Goal: Task Accomplishment & Management: Complete application form

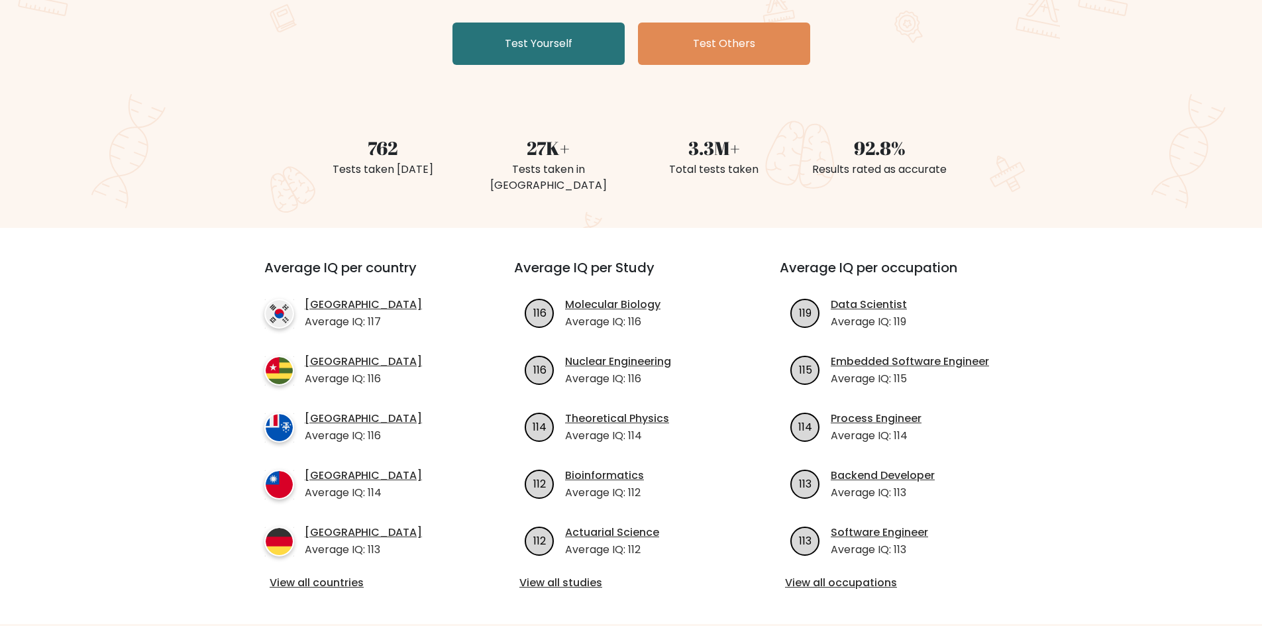
scroll to position [265, 0]
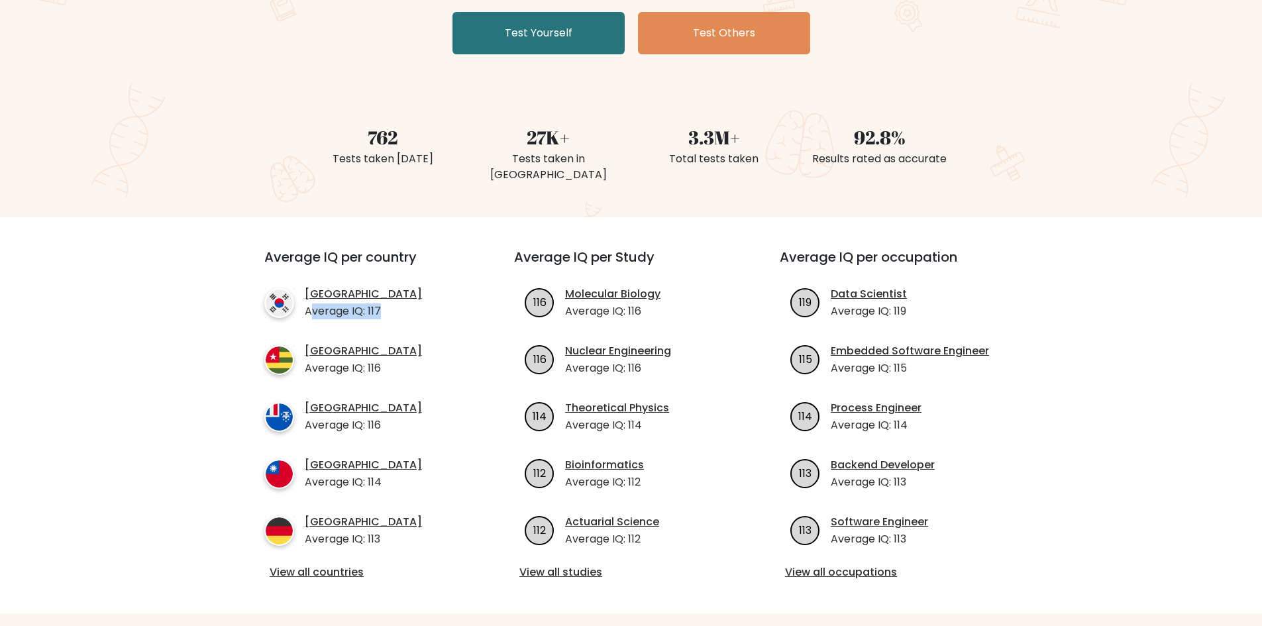
drag, startPoint x: 313, startPoint y: 297, endPoint x: 397, endPoint y: 293, distance: 83.5
click at [397, 293] on li "South Korea Average IQ: 117" at bounding box center [365, 302] width 202 height 33
drag, startPoint x: 611, startPoint y: 296, endPoint x: 648, endPoint y: 299, distance: 36.6
click at [648, 303] on p "Average IQ: 116" at bounding box center [612, 311] width 95 height 16
drag, startPoint x: 353, startPoint y: 354, endPoint x: 382, endPoint y: 353, distance: 29.2
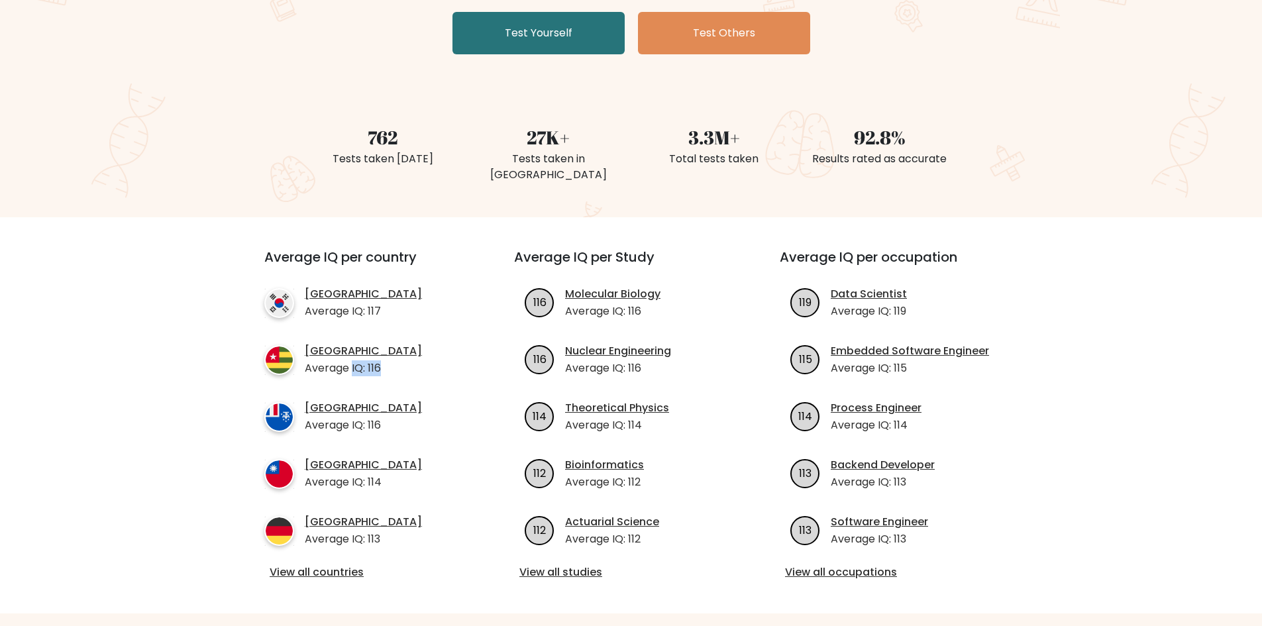
click at [382, 353] on li "Togo Average IQ: 116" at bounding box center [365, 359] width 202 height 33
drag, startPoint x: 361, startPoint y: 417, endPoint x: 370, endPoint y: 419, distance: 9.4
click at [370, 419] on ul "South Korea Average IQ: 117 Togo Average IQ: 116 French Southern Territories Av…" at bounding box center [365, 416] width 202 height 261
drag, startPoint x: 372, startPoint y: 464, endPoint x: 409, endPoint y: 465, distance: 36.4
click at [409, 465] on li "Taiwan Average IQ: 114" at bounding box center [365, 473] width 202 height 33
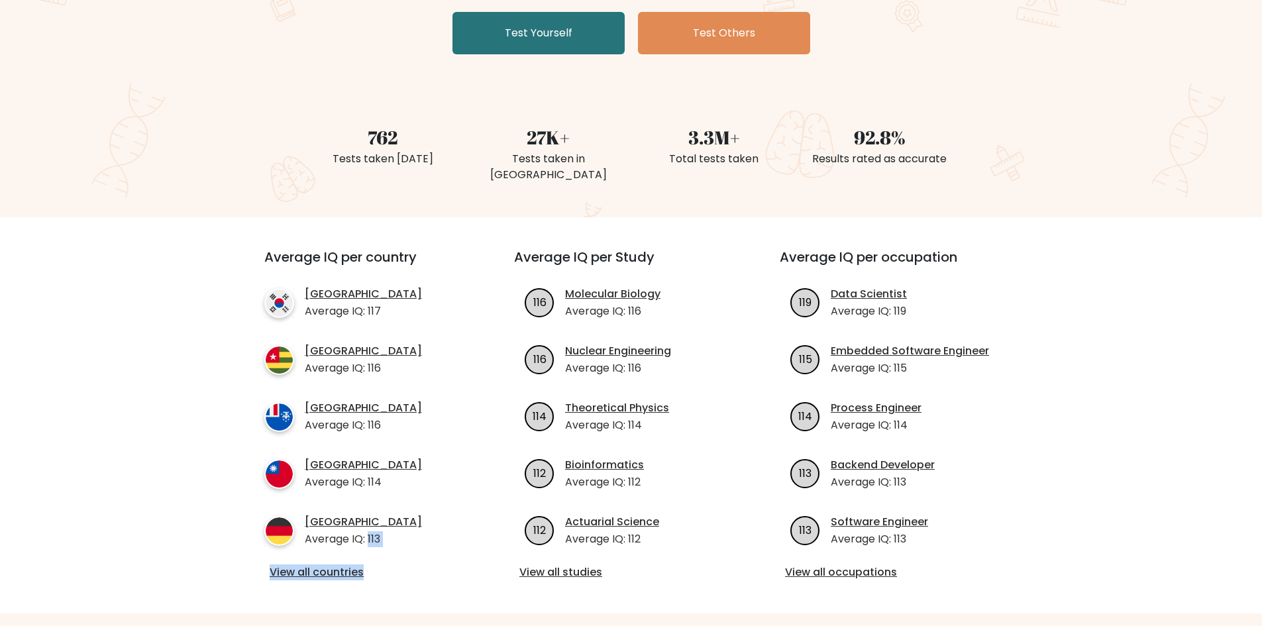
drag, startPoint x: 369, startPoint y: 527, endPoint x: 435, endPoint y: 531, distance: 65.7
click at [435, 531] on div "Average IQ per country South Korea Average IQ: 117 Togo Average IQ: 116 French …" at bounding box center [366, 415] width 266 height 333
click at [460, 493] on ul "South Korea Average IQ: 117 Togo Average IQ: 116 French Southern Territories Av…" at bounding box center [365, 416] width 202 height 261
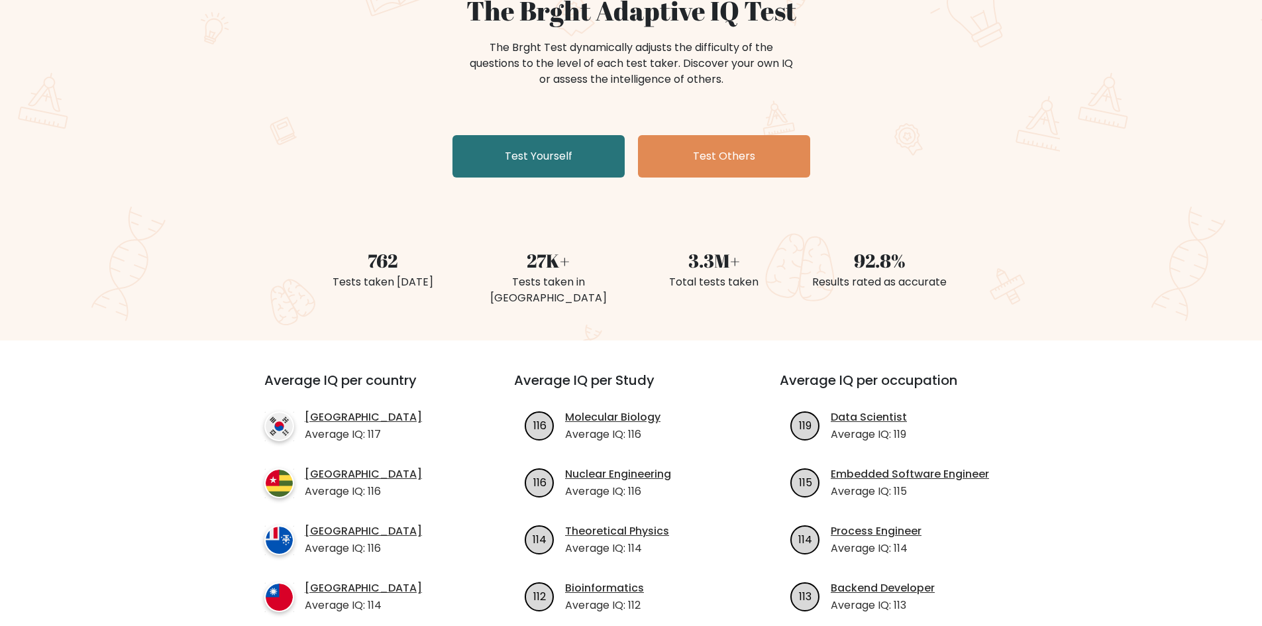
scroll to position [0, 0]
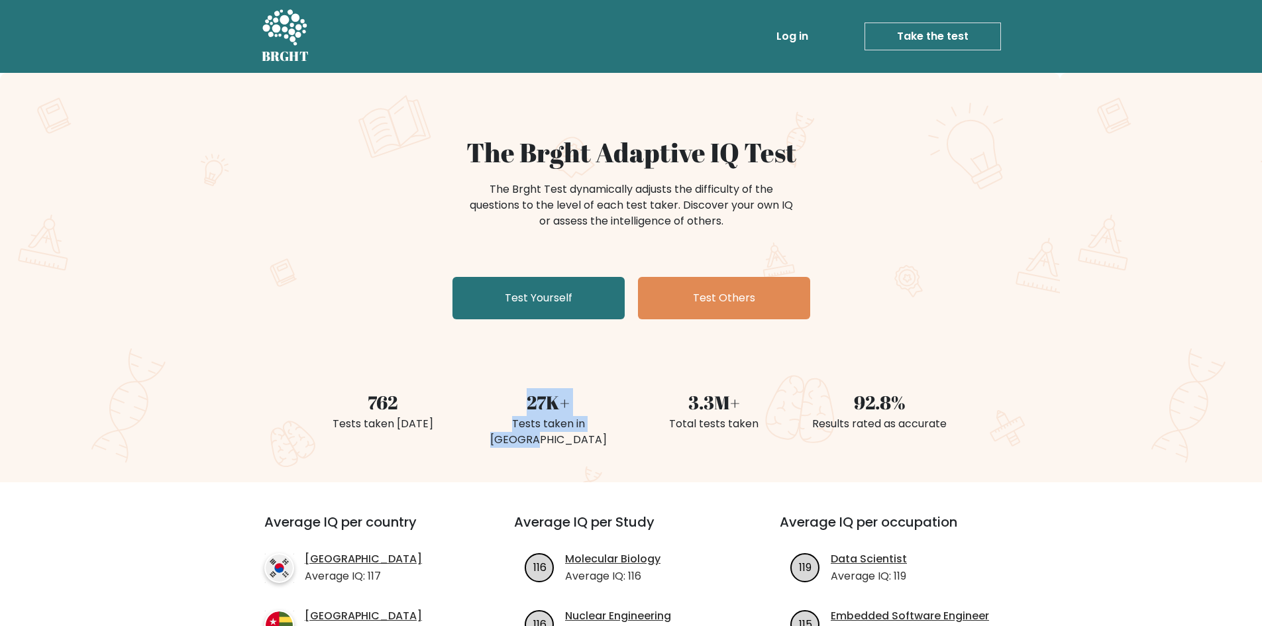
drag, startPoint x: 518, startPoint y: 411, endPoint x: 622, endPoint y: 430, distance: 105.8
click at [613, 422] on div "27K+ Tests taken in [GEOGRAPHIC_DATA]" at bounding box center [549, 403] width 166 height 94
drag, startPoint x: 638, startPoint y: 382, endPoint x: 754, endPoint y: 446, distance: 132.9
click at [751, 425] on div "3.3M+ Total tests taken" at bounding box center [714, 403] width 166 height 94
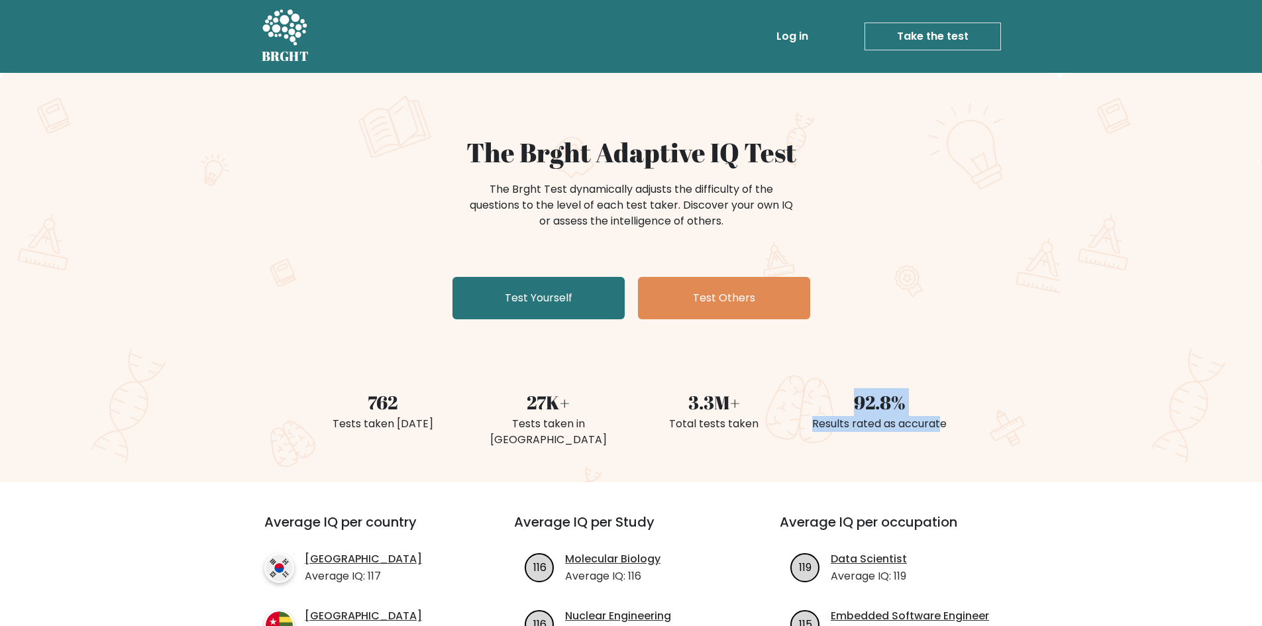
drag, startPoint x: 831, startPoint y: 401, endPoint x: 940, endPoint y: 447, distance: 117.9
click at [940, 447] on div "The Brght Adaptive IQ Test The Brght Test dynamically adjusts the difficulty of…" at bounding box center [631, 277] width 1262 height 409
click at [704, 403] on div "3.3M+" at bounding box center [714, 402] width 150 height 28
drag, startPoint x: 861, startPoint y: 368, endPoint x: 990, endPoint y: 395, distance: 131.5
click at [1000, 451] on div "The Brght Adaptive IQ Test The Brght Test dynamically adjusts the difficulty of…" at bounding box center [631, 277] width 1262 height 409
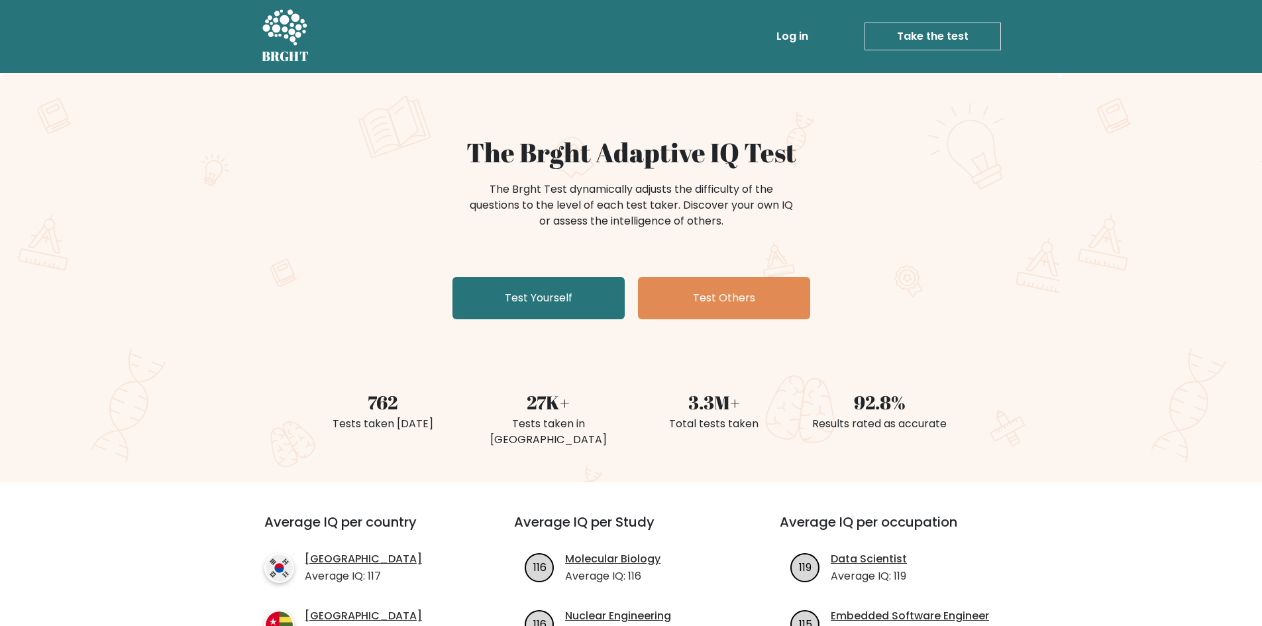
click at [699, 206] on div "The Brght Test dynamically adjusts the difficulty of the questions to the level…" at bounding box center [631, 206] width 331 height 48
click at [604, 282] on link "Test Yourself" at bounding box center [538, 298] width 172 height 42
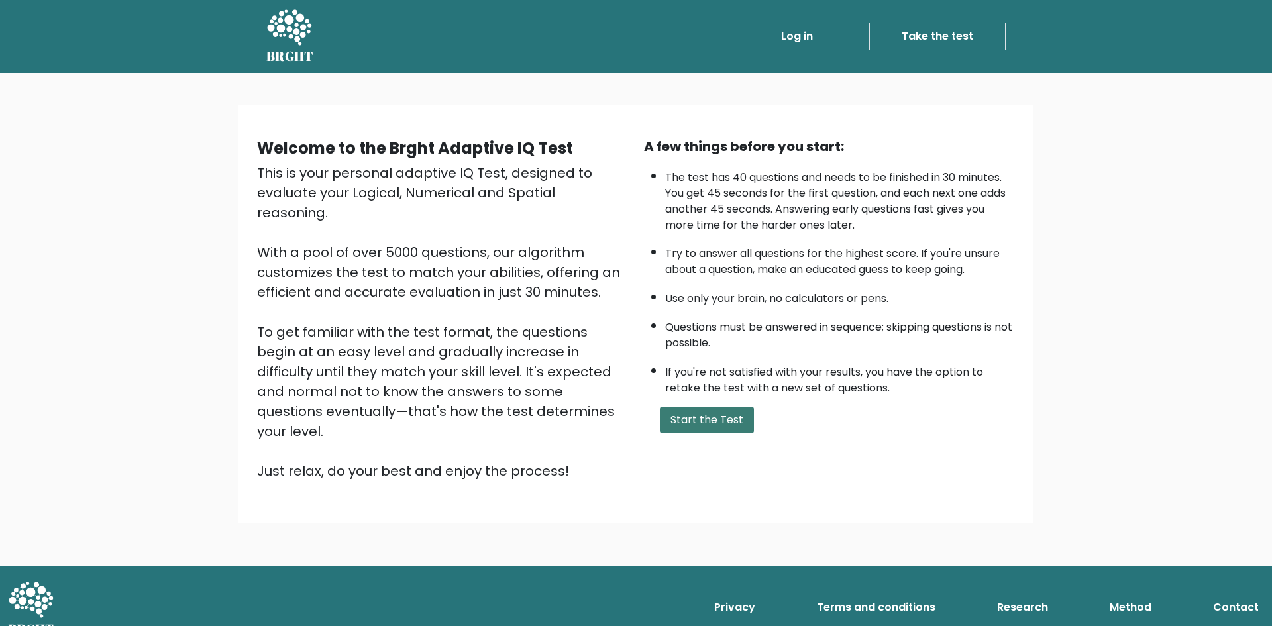
click at [731, 431] on button "Start the Test" at bounding box center [707, 420] width 94 height 26
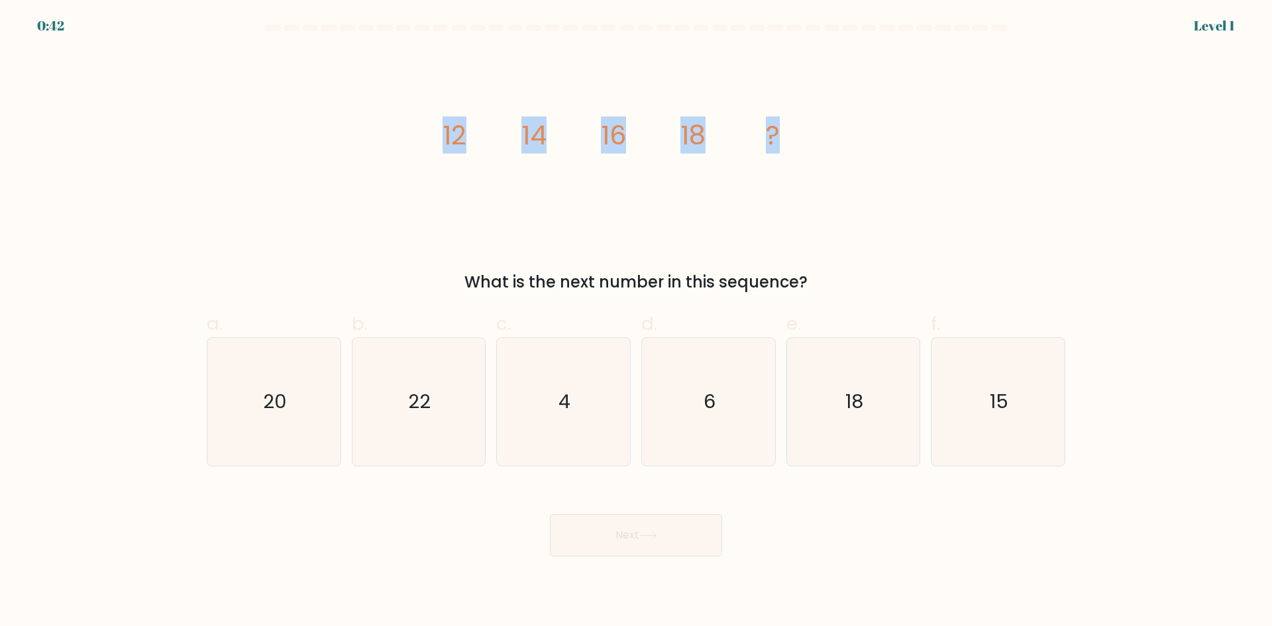
drag, startPoint x: 444, startPoint y: 152, endPoint x: 800, endPoint y: 130, distance: 356.4
click at [800, 130] on icon "image/svg+xml 12 14 16 18 ?" at bounding box center [635, 144] width 397 height 188
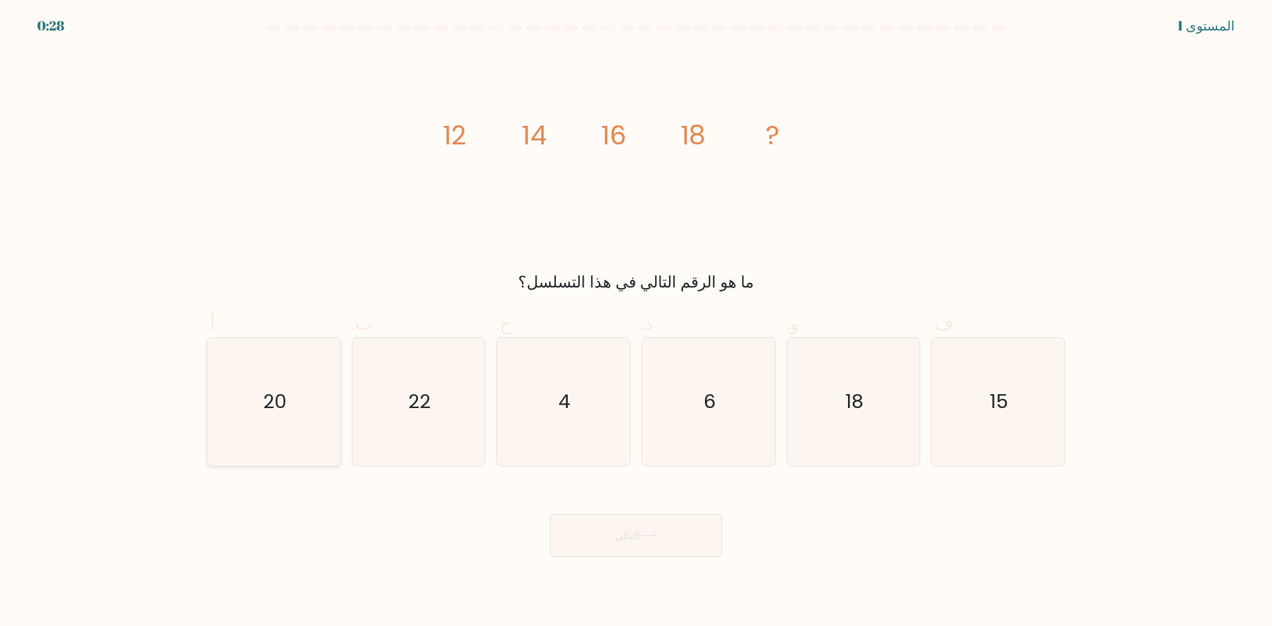
click at [240, 368] on icon "20" at bounding box center [274, 402] width 128 height 128
click at [636, 322] on input "أ. 20" at bounding box center [636, 317] width 1 height 9
radio input "true"
click at [690, 552] on button "التالي" at bounding box center [636, 535] width 172 height 43
click at [676, 535] on button "التالي" at bounding box center [636, 535] width 172 height 43
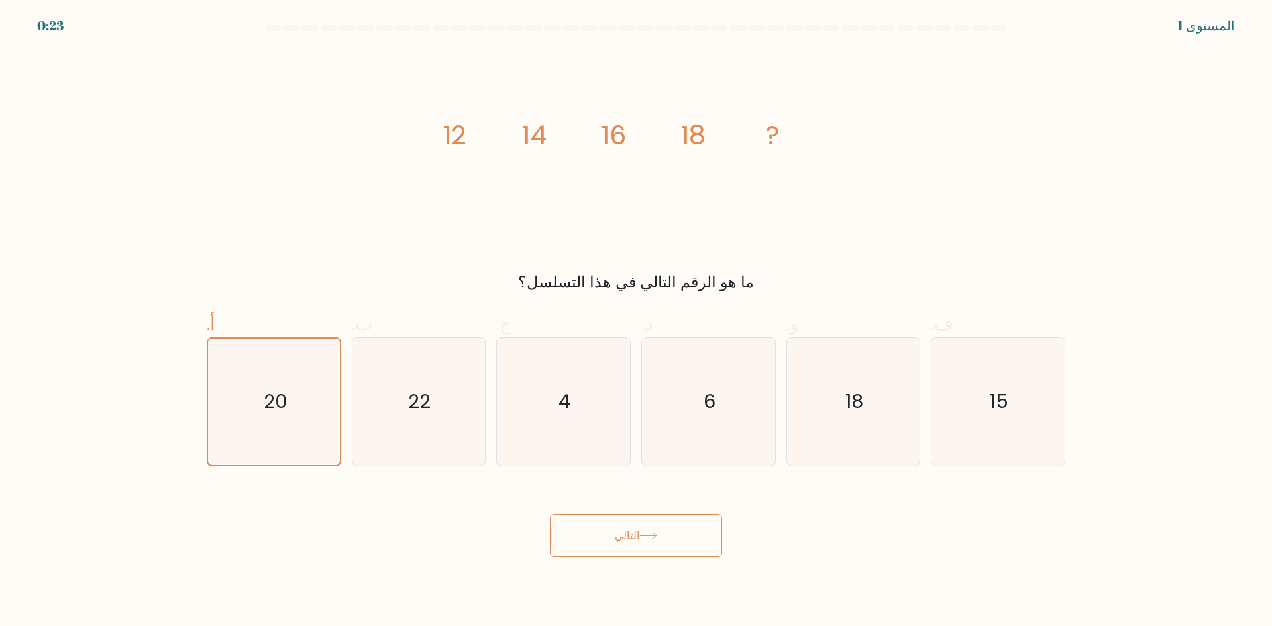
click at [628, 536] on font "التالي" at bounding box center [627, 535] width 25 height 15
click at [603, 538] on button "التالي" at bounding box center [636, 535] width 172 height 43
click at [497, 574] on body "0:22 المستوى 1" at bounding box center [636, 313] width 1272 height 626
click at [519, 570] on body "0:21 المستوى 1" at bounding box center [636, 313] width 1272 height 626
drag, startPoint x: 747, startPoint y: 549, endPoint x: 582, endPoint y: 611, distance: 176.1
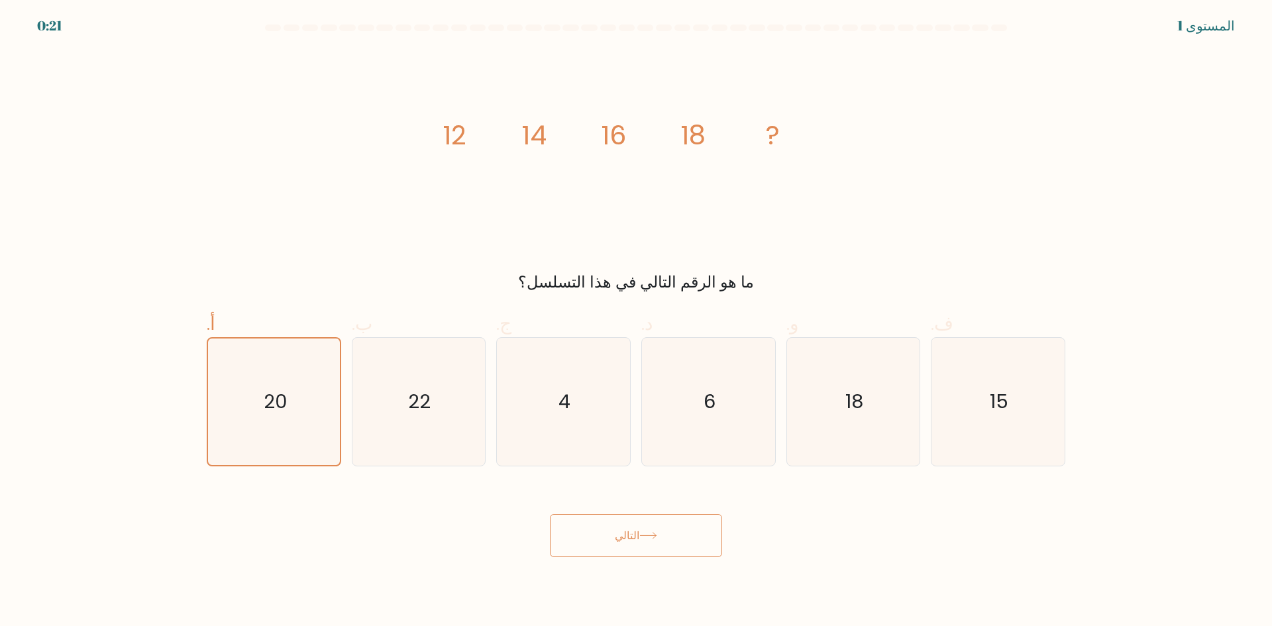
click at [782, 527] on body "0:21 المستوى 1" at bounding box center [636, 313] width 1272 height 626
drag, startPoint x: 582, startPoint y: 611, endPoint x: 531, endPoint y: 576, distance: 61.0
click at [546, 603] on body "0:21 المستوى 1" at bounding box center [636, 313] width 1272 height 626
drag, startPoint x: 586, startPoint y: 509, endPoint x: 725, endPoint y: 483, distance: 141.6
click at [725, 483] on div "التالي" at bounding box center [636, 519] width 874 height 75
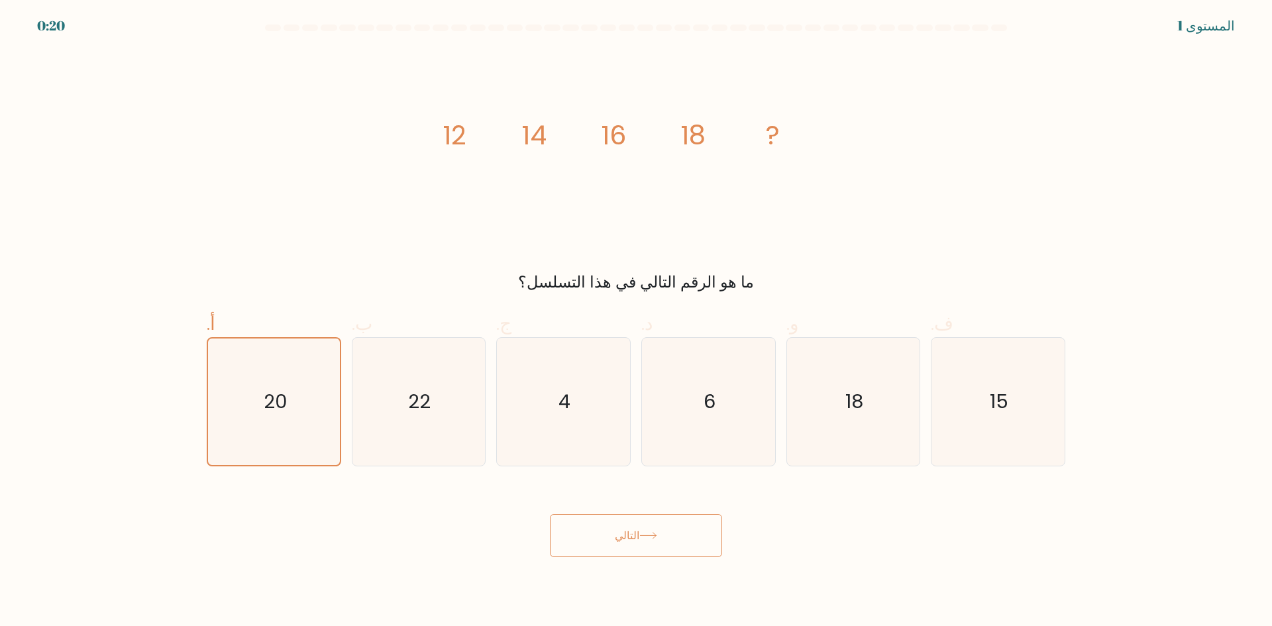
click at [626, 529] on font "التالي" at bounding box center [627, 535] width 25 height 15
click at [617, 537] on font "التالي" at bounding box center [627, 535] width 25 height 15
drag, startPoint x: 611, startPoint y: 558, endPoint x: 603, endPoint y: 535, distance: 25.1
click at [607, 546] on body "0:19 المستوى 1" at bounding box center [636, 313] width 1272 height 626
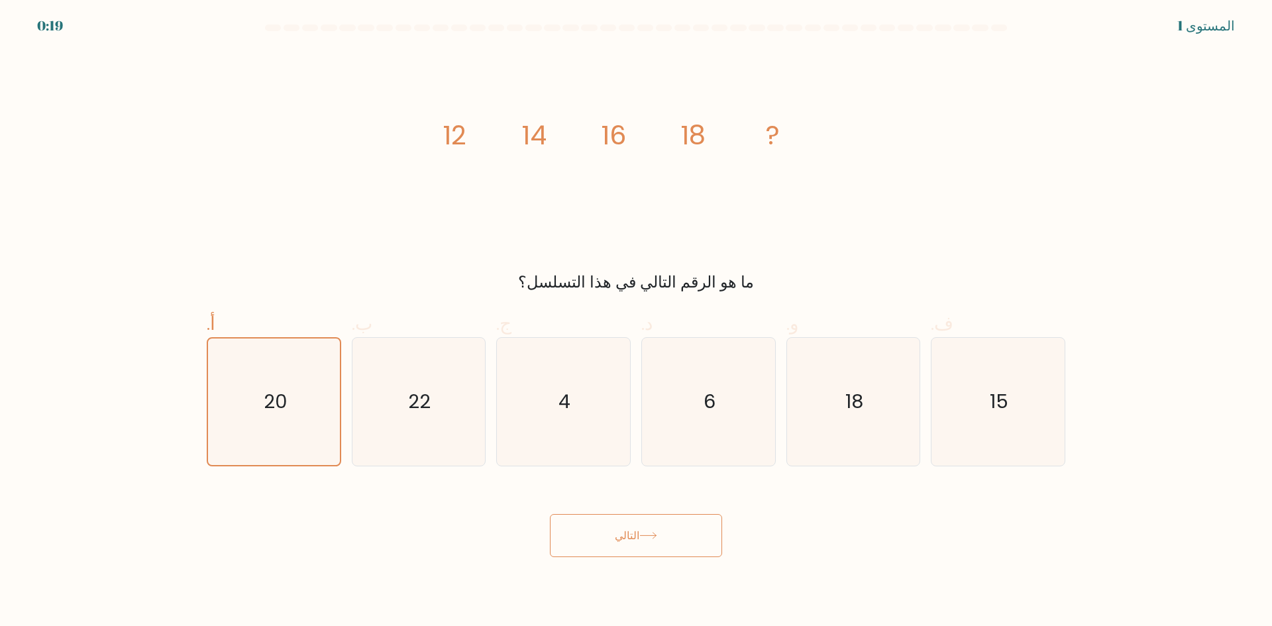
drag, startPoint x: 603, startPoint y: 535, endPoint x: 640, endPoint y: 519, distance: 39.5
click at [628, 537] on button "التالي" at bounding box center [636, 535] width 172 height 43
drag, startPoint x: 640, startPoint y: 519, endPoint x: 564, endPoint y: 472, distance: 89.5
click at [571, 521] on button "التالي" at bounding box center [636, 535] width 172 height 43
click at [690, 136] on tspan "18" at bounding box center [692, 135] width 25 height 37
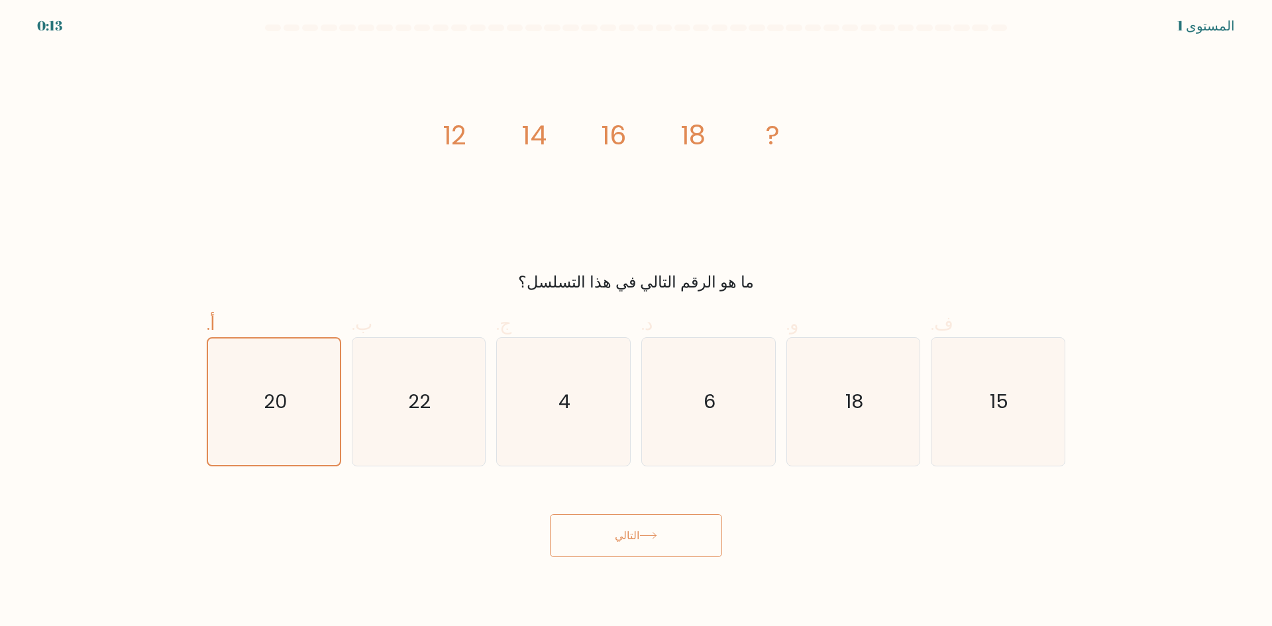
click at [609, 536] on button "التالي" at bounding box center [636, 535] width 172 height 43
click at [615, 558] on body "0:13 المستوى 1" at bounding box center [636, 313] width 1272 height 626
drag, startPoint x: 614, startPoint y: 553, endPoint x: 608, endPoint y: 537, distance: 17.6
click at [609, 537] on button "التالي" at bounding box center [636, 535] width 172 height 43
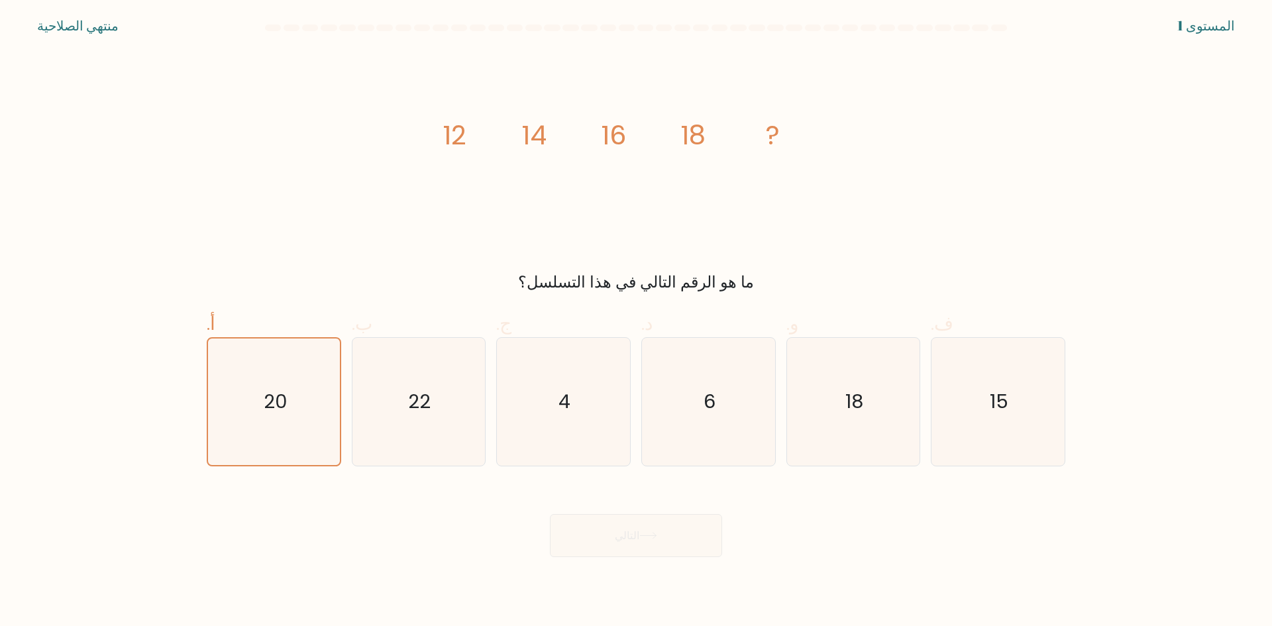
click at [641, 541] on div "التالي" at bounding box center [636, 519] width 874 height 75
drag, startPoint x: 641, startPoint y: 541, endPoint x: 388, endPoint y: 201, distance: 423.7
click at [641, 529] on div "التالي" at bounding box center [636, 519] width 874 height 75
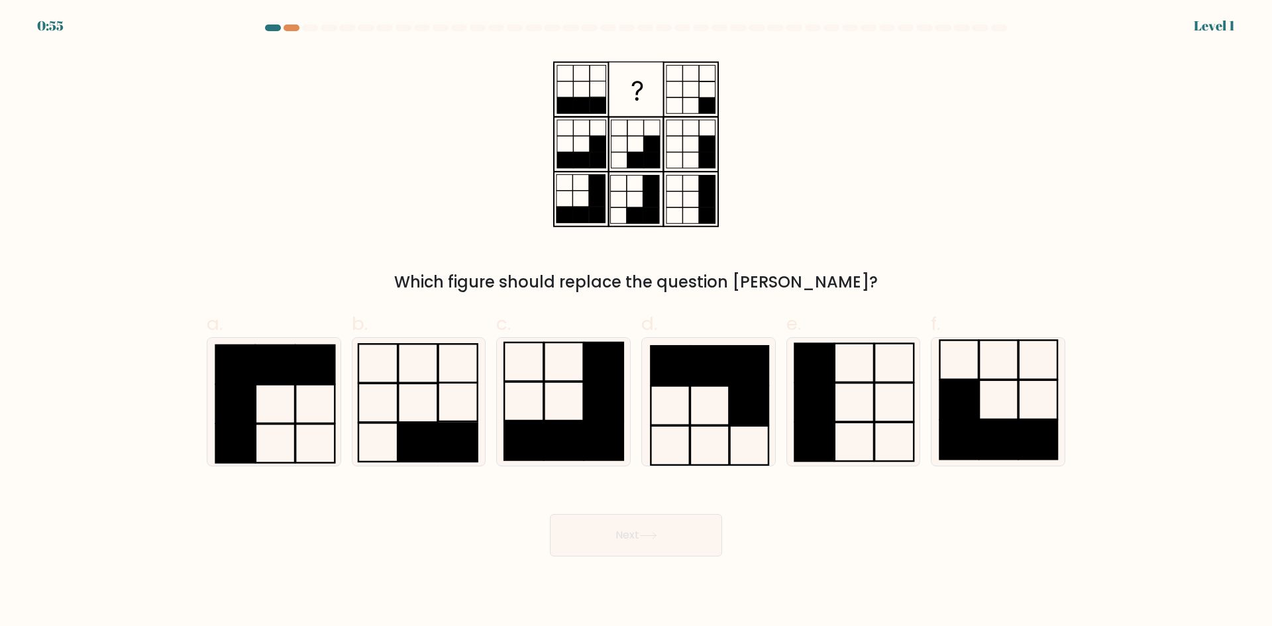
click at [935, 307] on div "a. b. c." at bounding box center [635, 382] width 869 height 167
click at [450, 397] on icon at bounding box center [418, 402] width 128 height 128
click at [636, 322] on input "b." at bounding box center [636, 317] width 1 height 9
radio input "true"
click at [619, 541] on button "Next" at bounding box center [636, 535] width 172 height 42
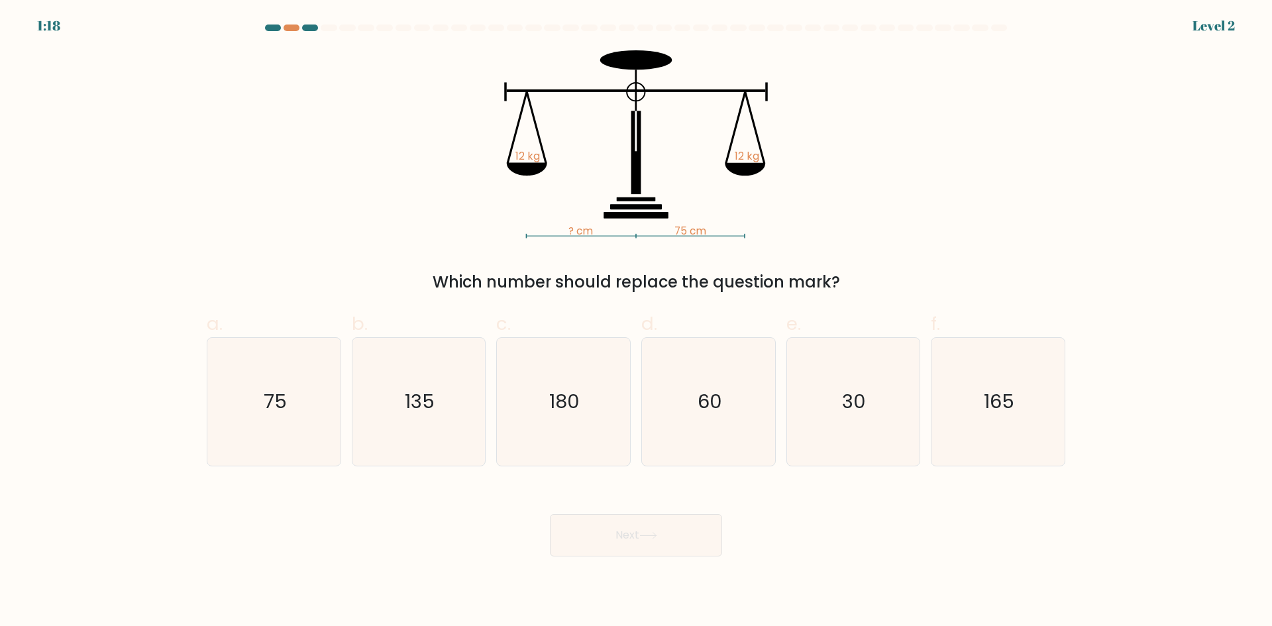
click at [611, 531] on button "Next" at bounding box center [636, 535] width 172 height 42
click at [321, 411] on icon "75" at bounding box center [274, 402] width 128 height 128
click at [636, 322] on input "أ. 75" at bounding box center [636, 317] width 1 height 9
radio input "true"
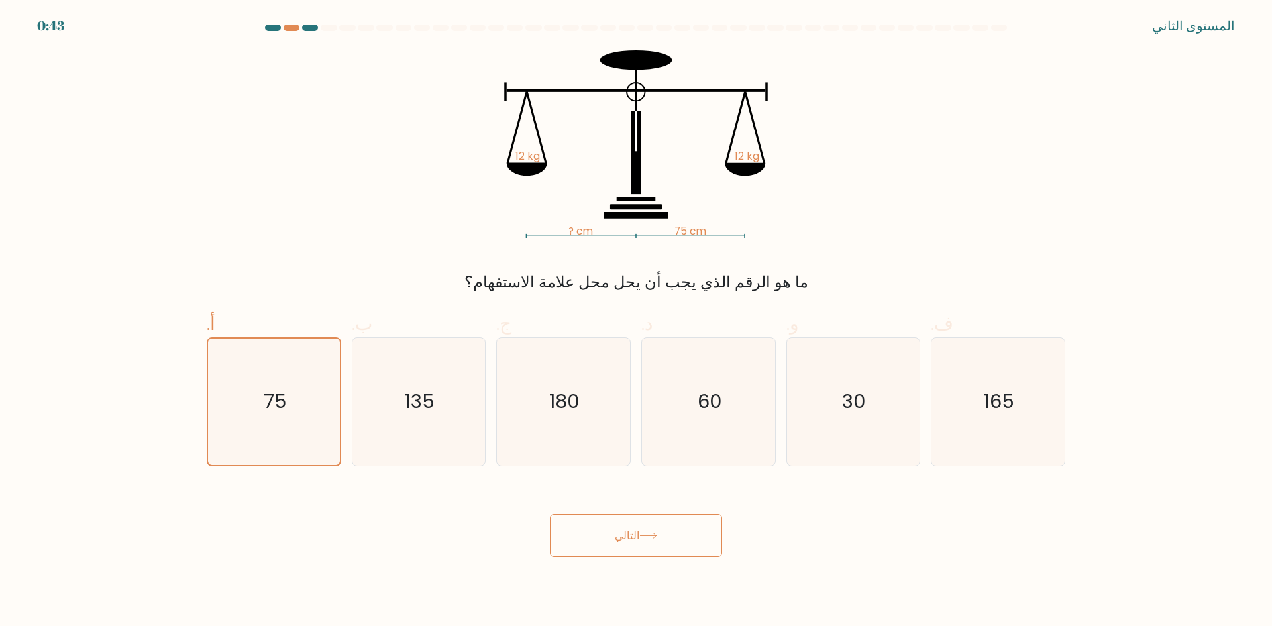
click at [619, 554] on button "التالي" at bounding box center [636, 535] width 172 height 43
click at [618, 536] on font "التالي" at bounding box center [627, 535] width 25 height 15
click at [674, 523] on button "التالي" at bounding box center [636, 535] width 172 height 43
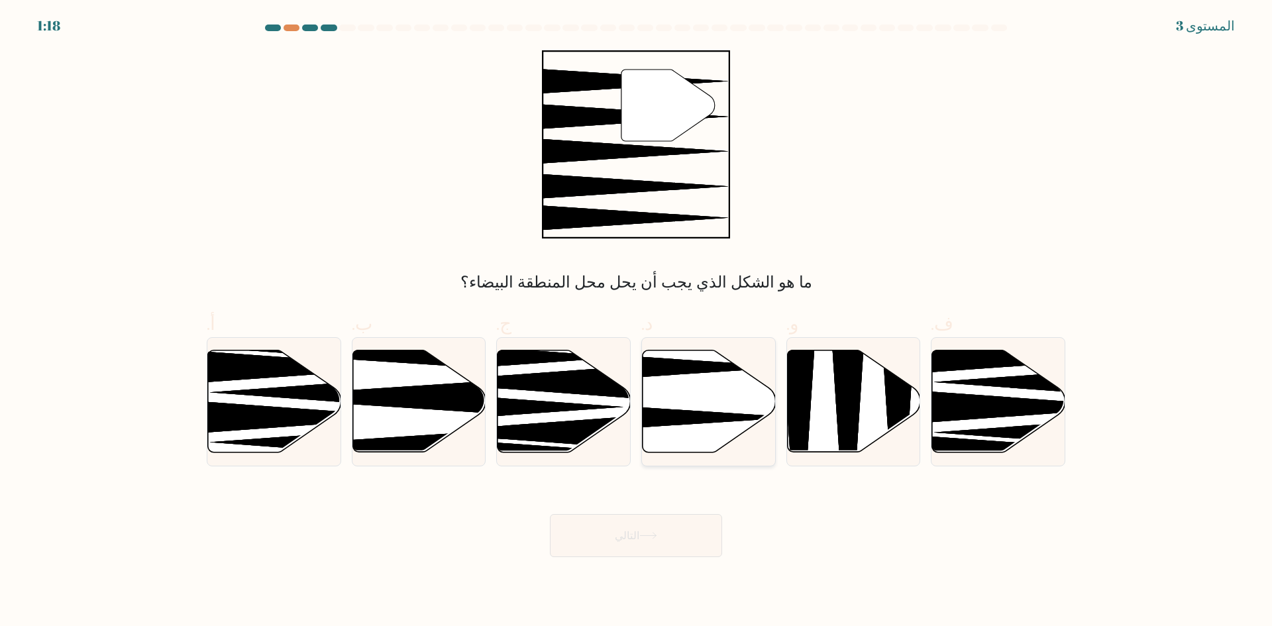
click at [696, 387] on icon at bounding box center [709, 401] width 133 height 102
click at [637, 322] on input "د." at bounding box center [636, 317] width 1 height 9
radio input "true"
click at [622, 527] on button "التالي" at bounding box center [636, 535] width 172 height 43
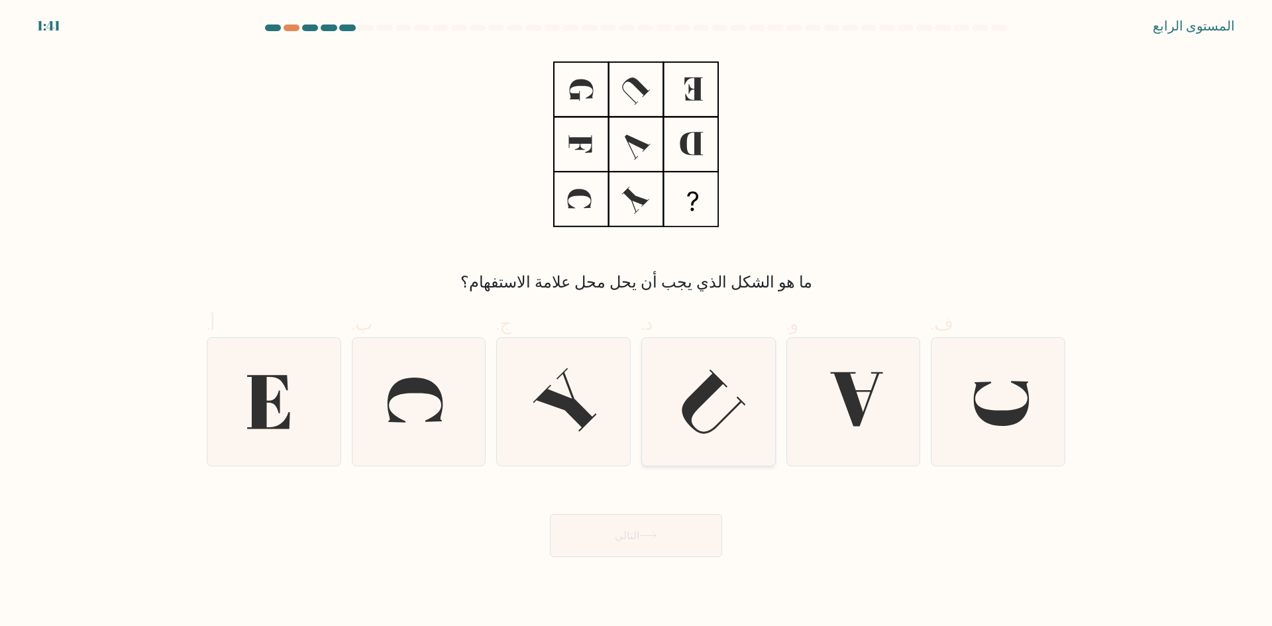
click at [701, 399] on icon at bounding box center [714, 401] width 64 height 64
click at [637, 322] on input "د." at bounding box center [636, 317] width 1 height 9
radio input "true"
click at [611, 389] on icon at bounding box center [563, 402] width 128 height 128
click at [636, 322] on input "ج." at bounding box center [636, 317] width 1 height 9
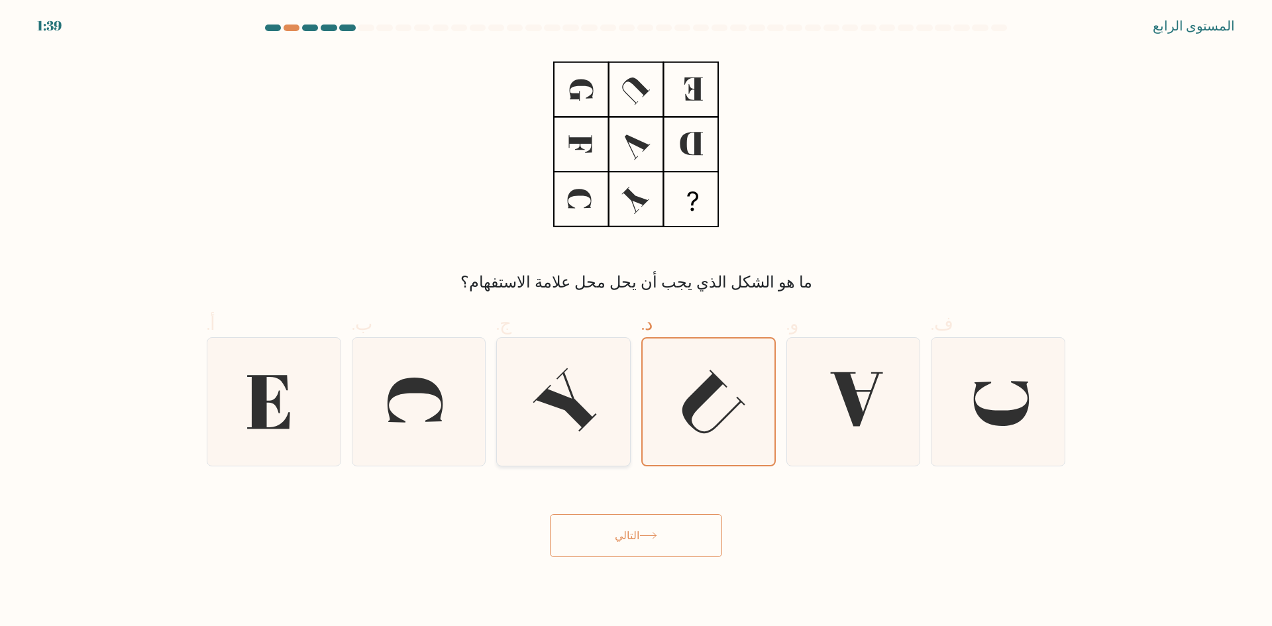
radio input "true"
click at [656, 398] on icon at bounding box center [709, 402] width 128 height 128
click at [637, 322] on input "د." at bounding box center [636, 317] width 1 height 9
radio input "true"
click at [615, 532] on font "التالي" at bounding box center [627, 535] width 25 height 15
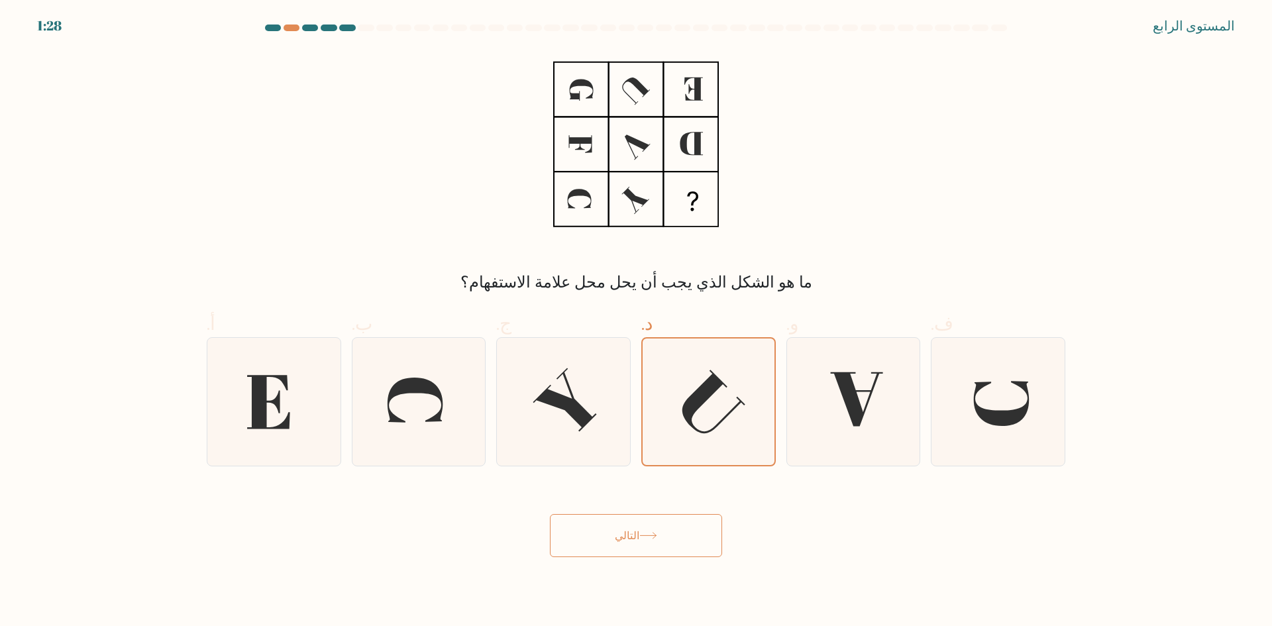
click at [607, 521] on button "التالي" at bounding box center [636, 535] width 172 height 43
click at [613, 526] on button "التالي" at bounding box center [636, 535] width 172 height 43
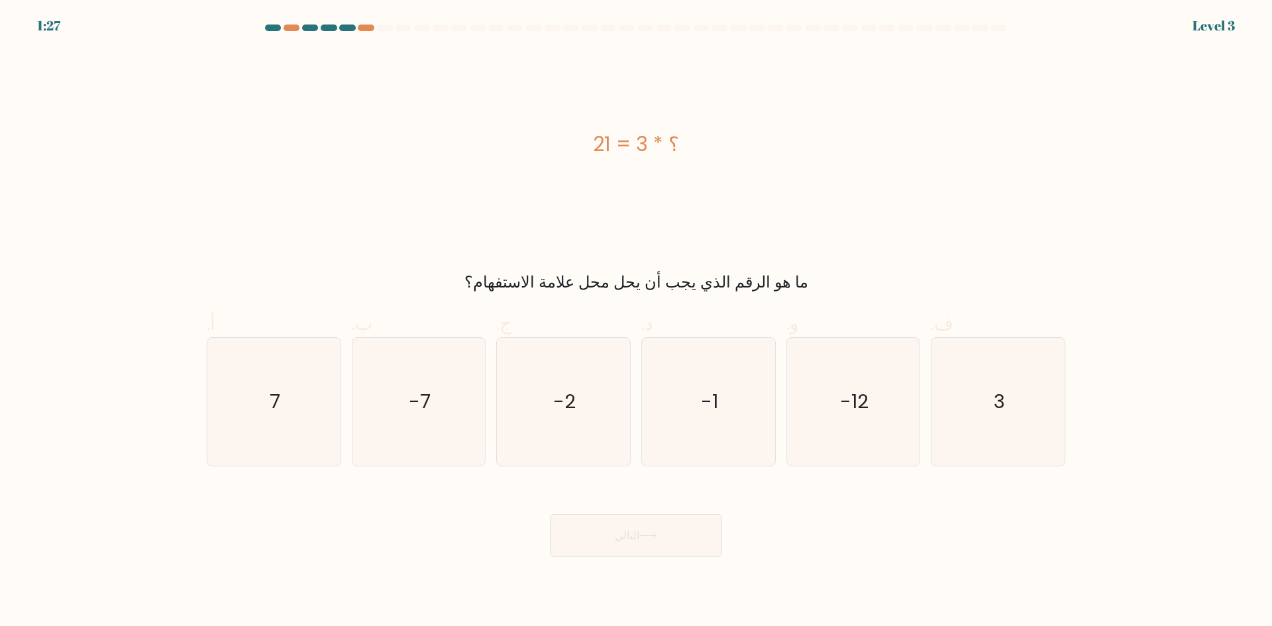
click at [630, 513] on div "التالي" at bounding box center [636, 519] width 874 height 75
click at [992, 412] on icon "3" at bounding box center [998, 402] width 128 height 128
click at [637, 322] on input "ف. 3" at bounding box center [636, 317] width 1 height 9
radio input "true"
click at [970, 434] on icon "3" at bounding box center [998, 401] width 127 height 127
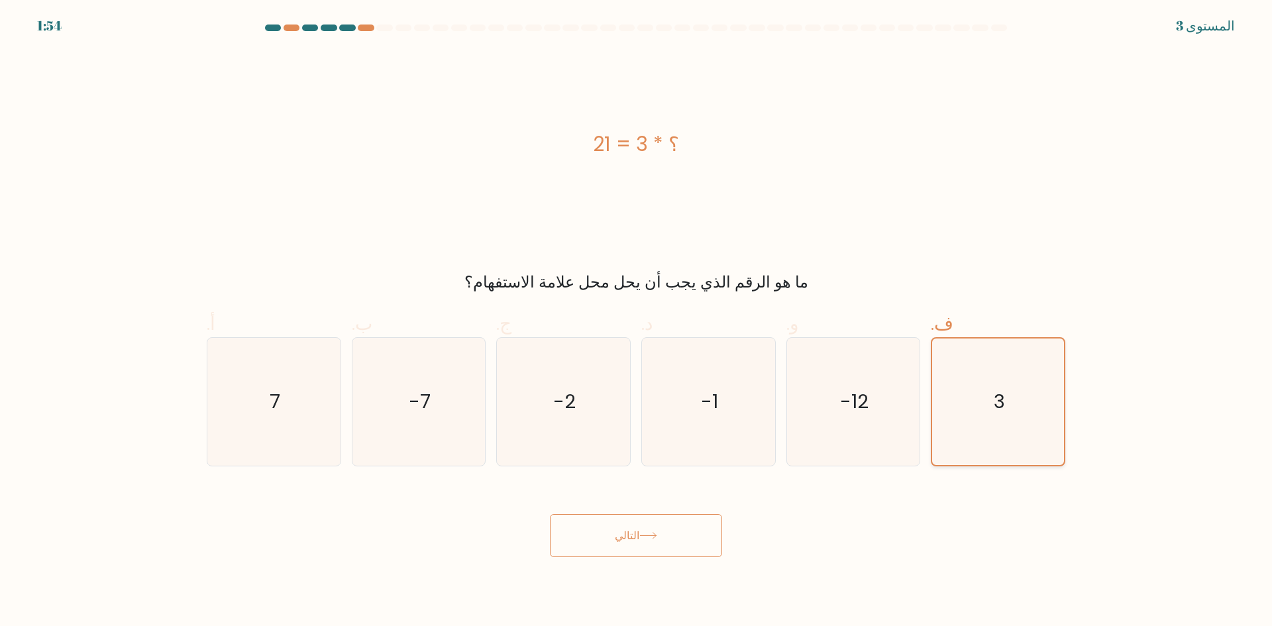
click at [637, 322] on input "ف. 3" at bounding box center [636, 317] width 1 height 9
click at [337, 354] on icon "7" at bounding box center [274, 402] width 128 height 128
click at [636, 322] on input "أ. 7" at bounding box center [636, 317] width 1 height 9
radio input "true"
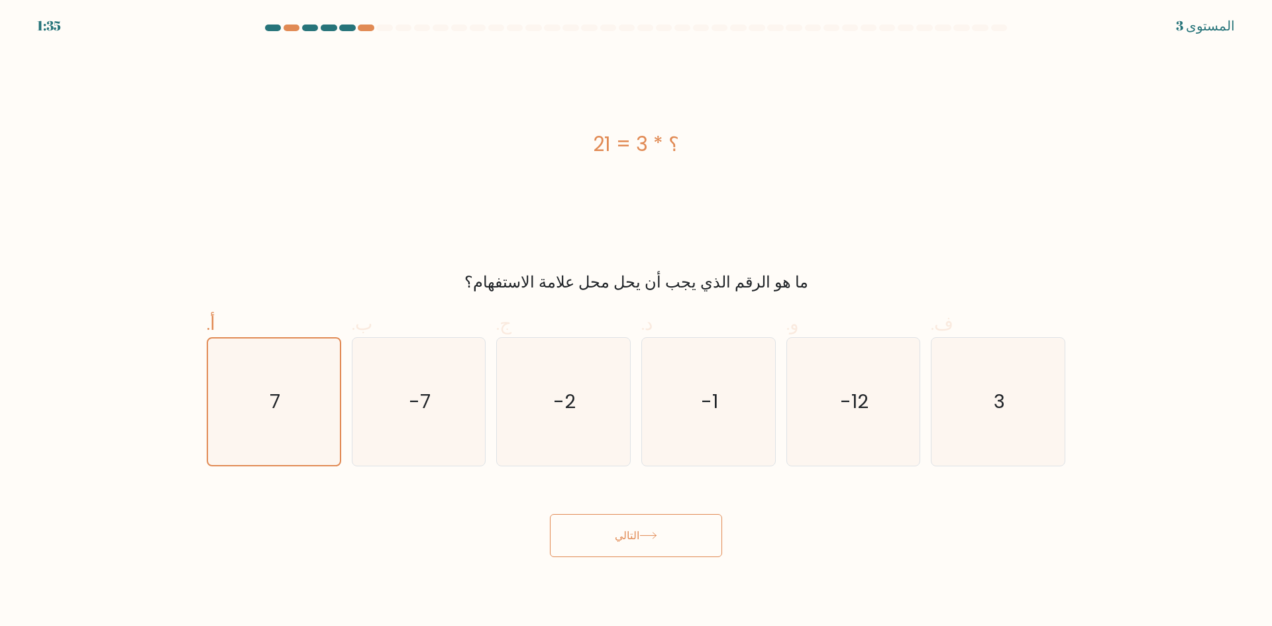
click at [607, 525] on button "التالي" at bounding box center [636, 535] width 172 height 43
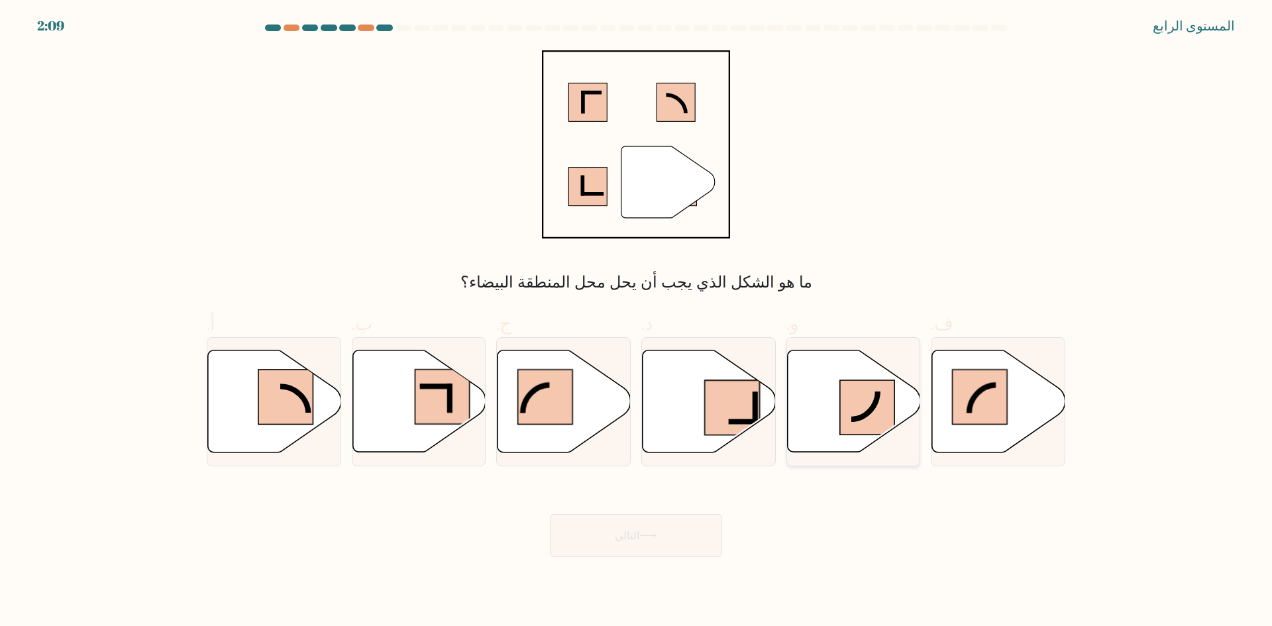
click at [851, 419] on icon at bounding box center [850, 391] width 55 height 58
click at [637, 322] on input "و." at bounding box center [636, 317] width 1 height 9
radio input "true"
click at [635, 543] on button "التالي" at bounding box center [636, 535] width 172 height 43
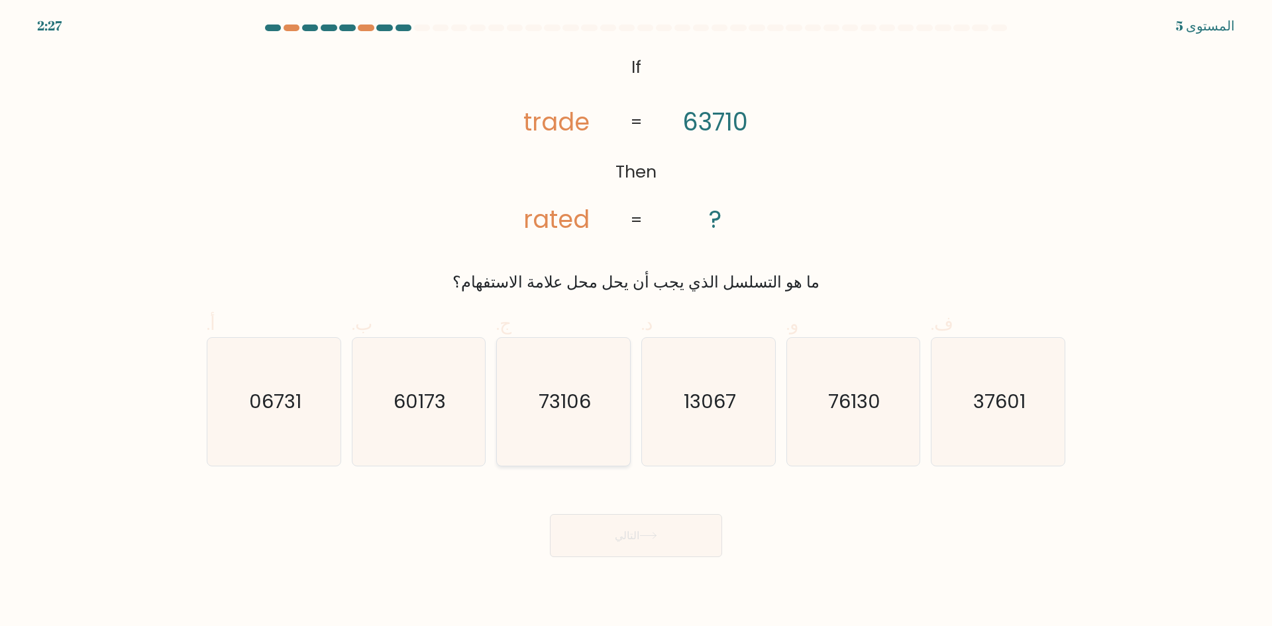
click at [572, 399] on text "73106" at bounding box center [565, 401] width 52 height 26
click at [636, 322] on input "ج. 73106" at bounding box center [636, 317] width 1 height 9
radio input "true"
click at [660, 515] on button "التالي" at bounding box center [636, 535] width 172 height 43
click at [660, 519] on button "التالي" at bounding box center [636, 535] width 172 height 43
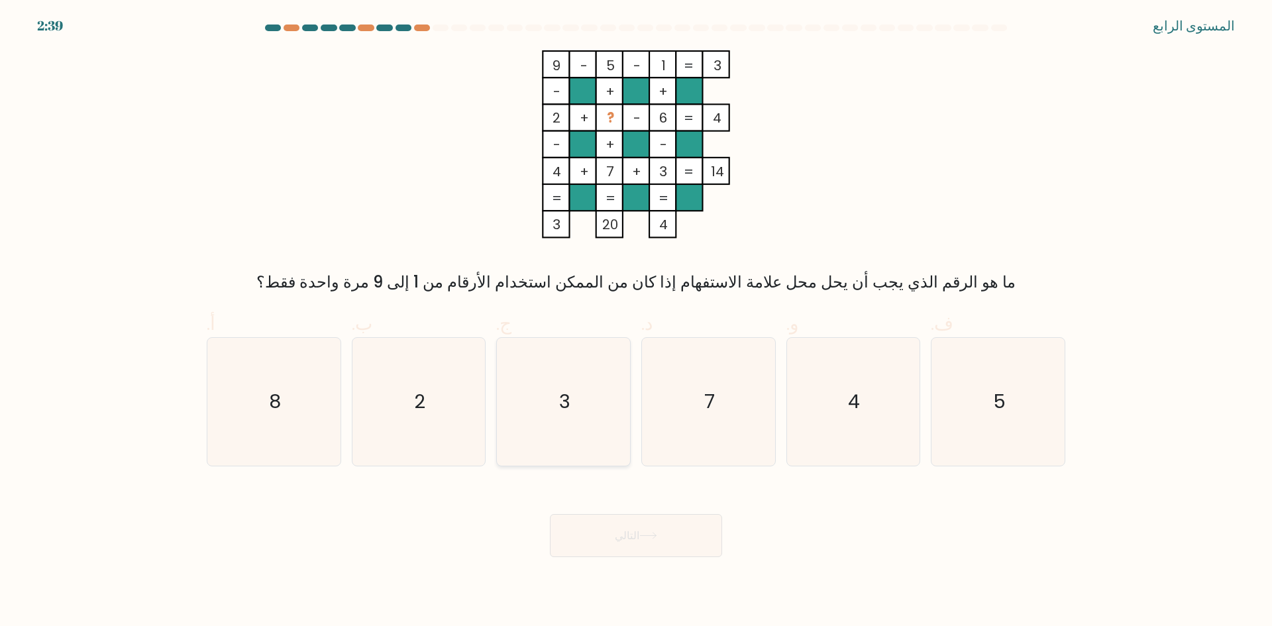
drag, startPoint x: 541, startPoint y: 463, endPoint x: 566, endPoint y: 436, distance: 36.6
click at [556, 447] on icon "3" at bounding box center [563, 402] width 128 height 128
click at [636, 322] on input "ج. 3" at bounding box center [636, 317] width 1 height 9
radio input "true"
click at [610, 520] on button "التالي" at bounding box center [636, 535] width 172 height 43
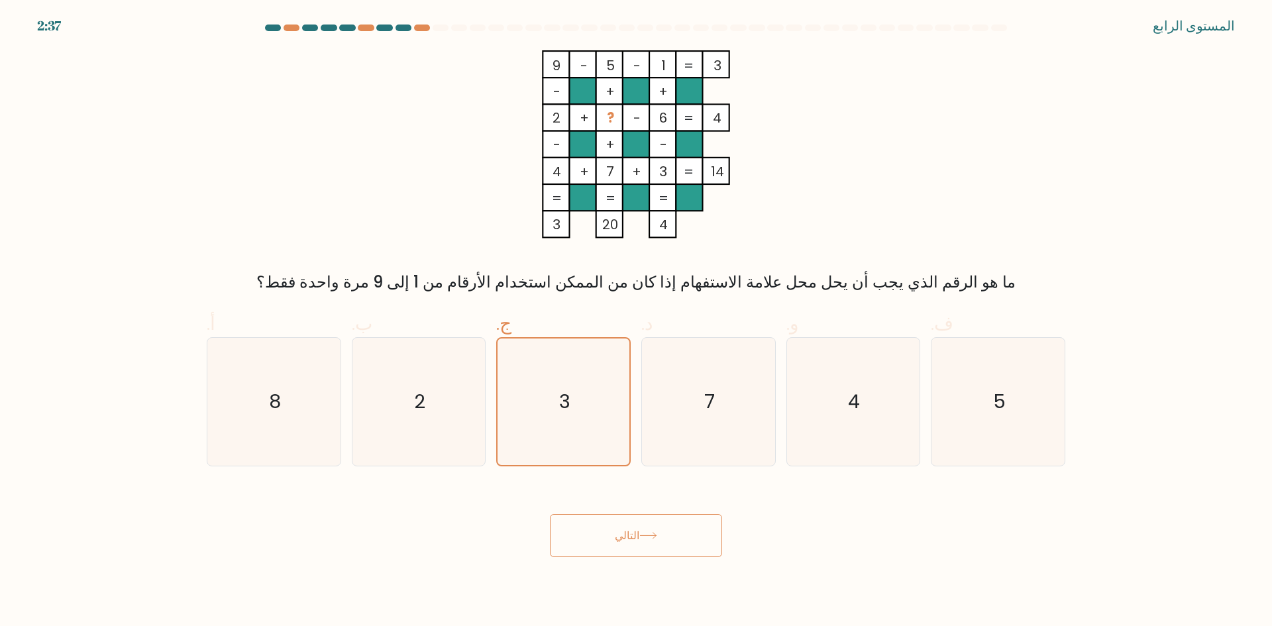
click at [629, 523] on button "التالي" at bounding box center [636, 535] width 172 height 43
click at [631, 530] on font "التالي" at bounding box center [627, 535] width 25 height 15
click at [660, 539] on button "التالي" at bounding box center [636, 535] width 172 height 43
drag, startPoint x: 662, startPoint y: 539, endPoint x: 521, endPoint y: 581, distance: 147.3
click at [546, 572] on body "2:36 المستوى الرابع" at bounding box center [636, 313] width 1272 height 626
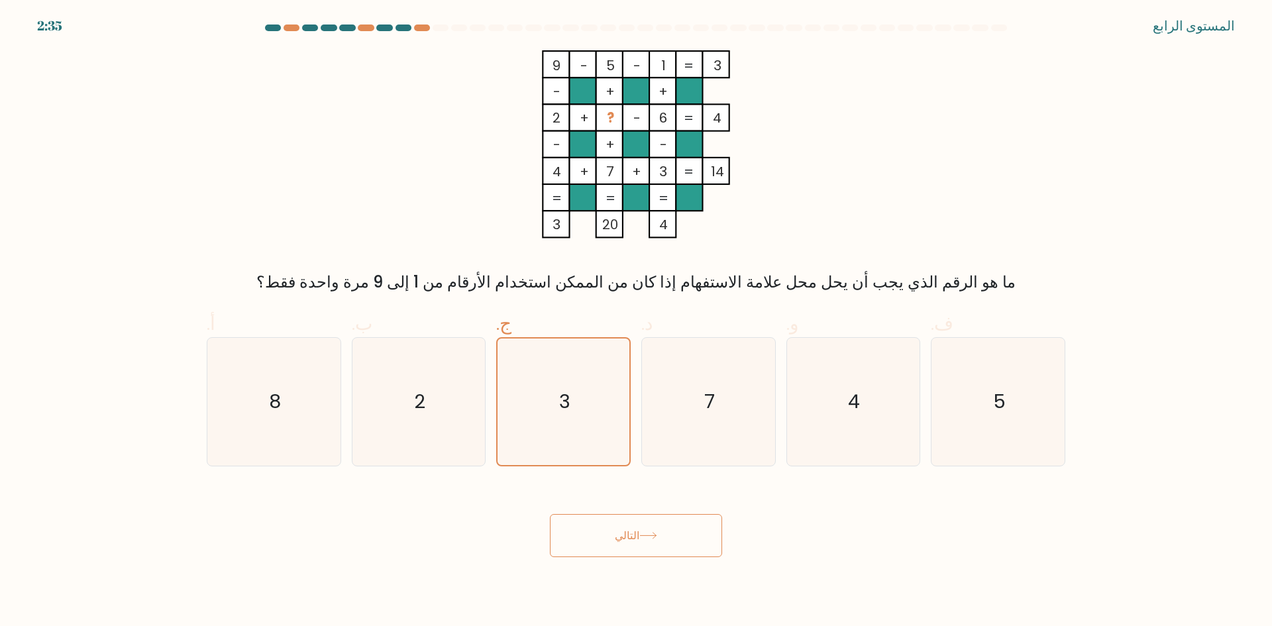
click at [596, 533] on button "التالي" at bounding box center [636, 535] width 172 height 43
drag, startPoint x: 596, startPoint y: 533, endPoint x: 622, endPoint y: 535, distance: 26.0
click at [617, 535] on button "التالي" at bounding box center [636, 535] width 172 height 43
click at [622, 535] on font "التالي" at bounding box center [627, 535] width 25 height 15
click at [627, 530] on font "التالي" at bounding box center [627, 535] width 25 height 15
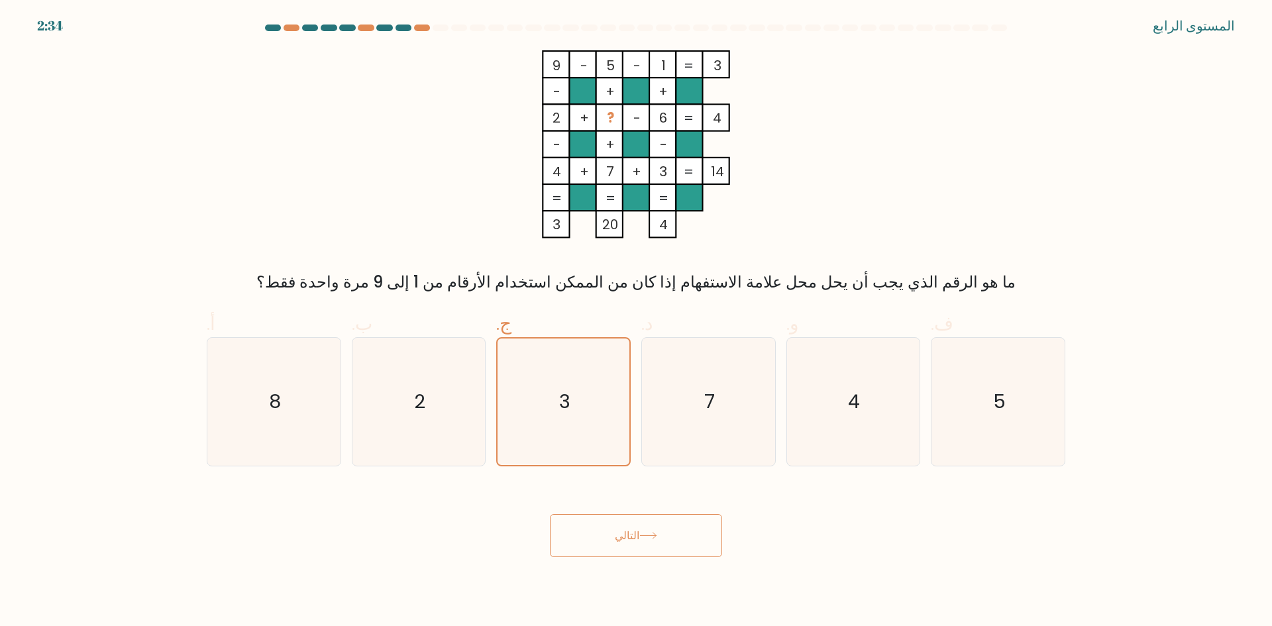
click at [632, 525] on button "التالي" at bounding box center [636, 535] width 172 height 43
click at [631, 522] on button "التالي" at bounding box center [636, 535] width 172 height 43
drag, startPoint x: 614, startPoint y: 624, endPoint x: 635, endPoint y: 556, distance: 70.8
click at [614, 619] on body "2:34 المستوى الرابع" at bounding box center [636, 313] width 1272 height 626
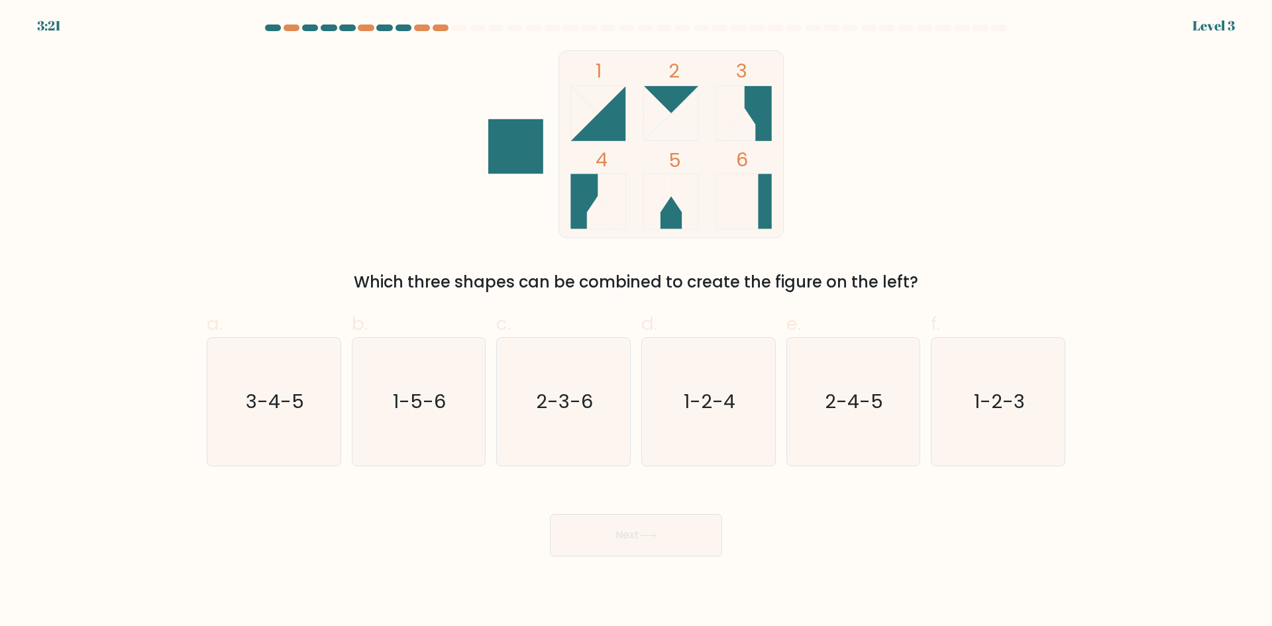
drag, startPoint x: 676, startPoint y: 505, endPoint x: 625, endPoint y: 493, distance: 53.0
click at [639, 522] on div "Next" at bounding box center [636, 519] width 874 height 74
